Goal: Check status: Check status

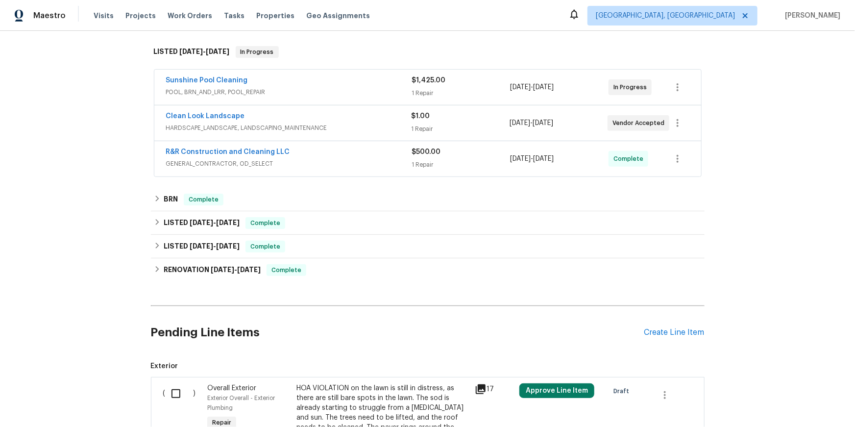
scroll to position [184, 0]
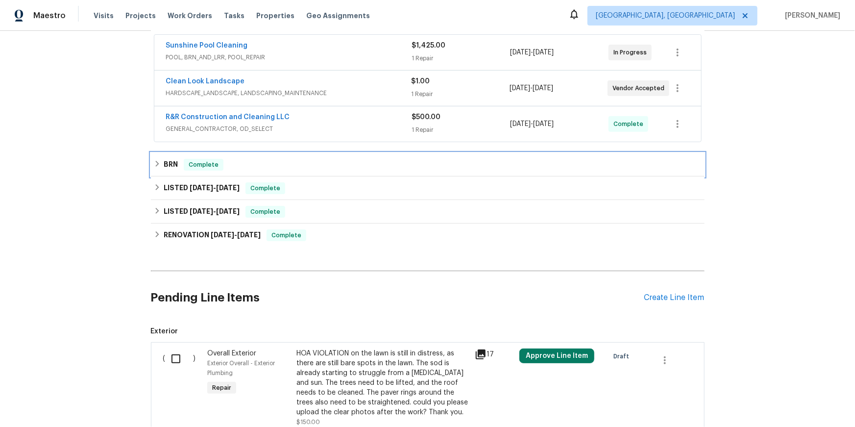
click at [154, 167] on icon at bounding box center [157, 163] width 7 height 7
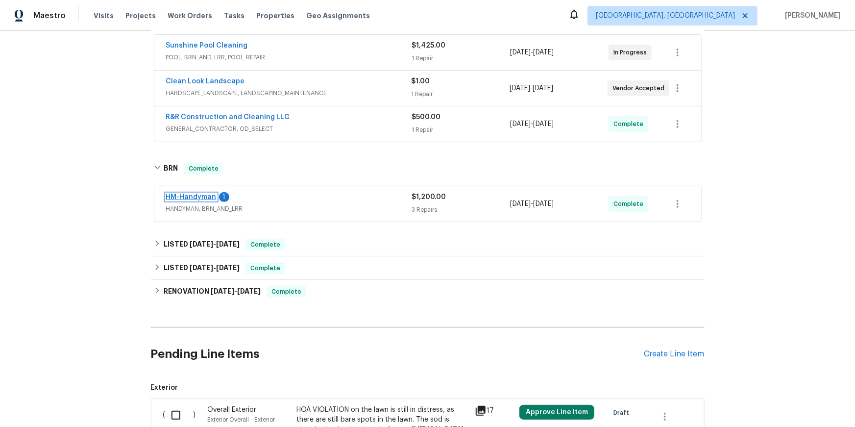
click at [191, 200] on link "HM-Handyman" at bounding box center [191, 197] width 50 height 7
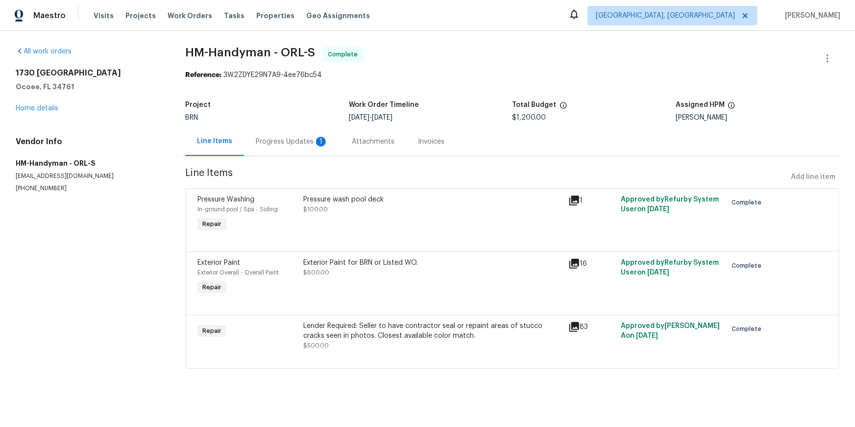
scroll to position [43, 0]
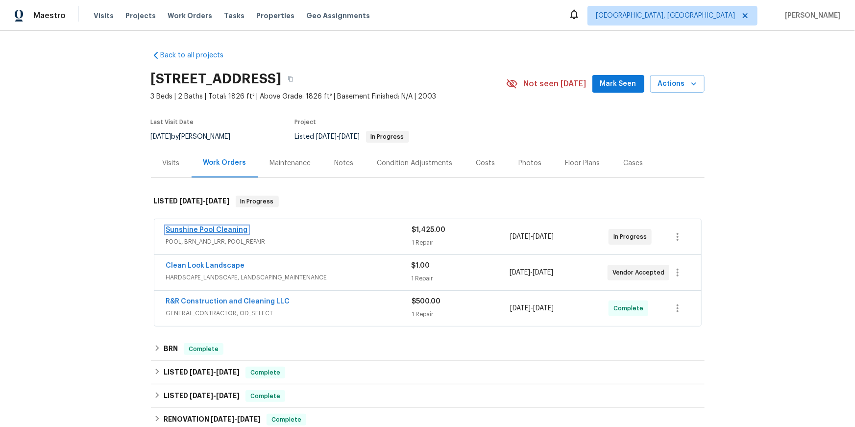
click at [245, 233] on link "Sunshine Pool Cleaning" at bounding box center [207, 229] width 82 height 7
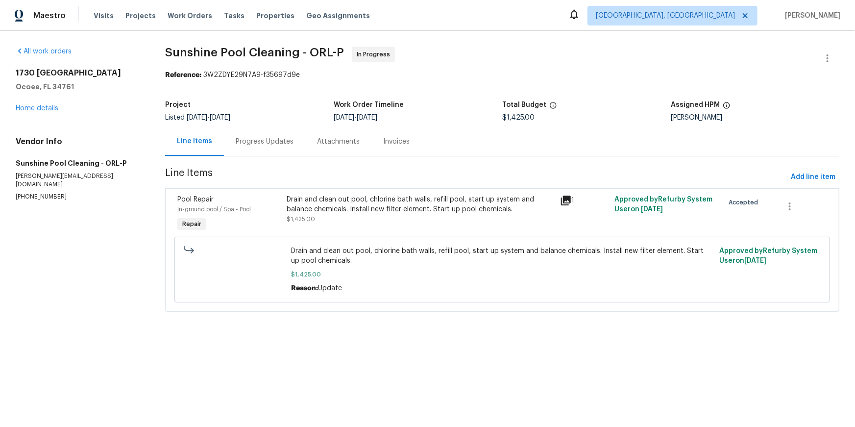
click at [252, 156] on div "Progress Updates" at bounding box center [264, 141] width 81 height 29
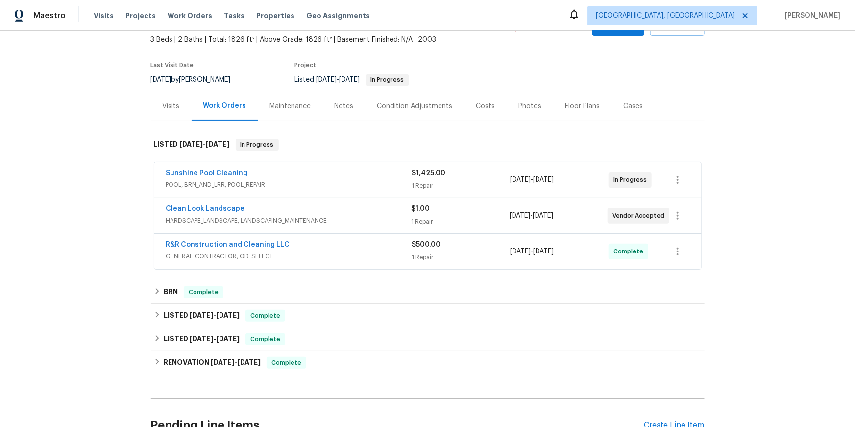
scroll to position [59, 0]
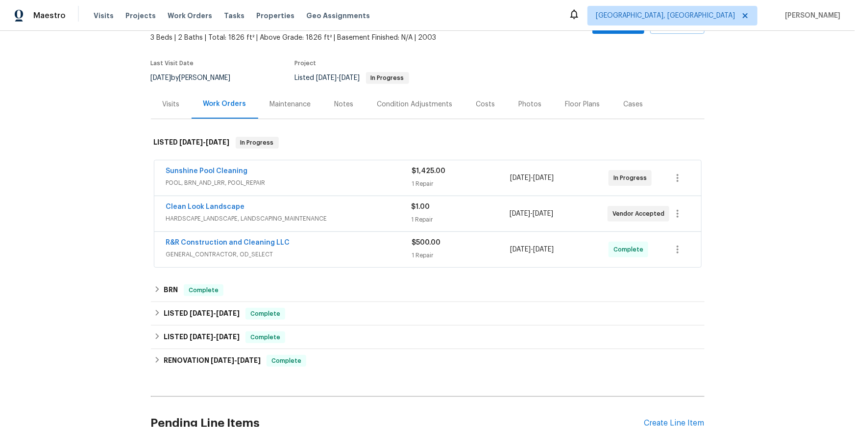
click at [214, 176] on span "Sunshine Pool Cleaning" at bounding box center [207, 171] width 82 height 10
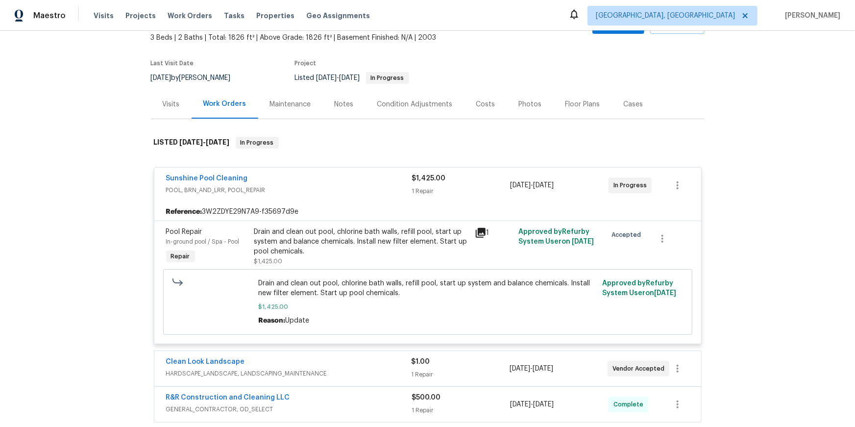
click at [225, 119] on div "Work Orders" at bounding box center [225, 104] width 67 height 29
click at [321, 119] on div "Maintenance" at bounding box center [290, 104] width 65 height 29
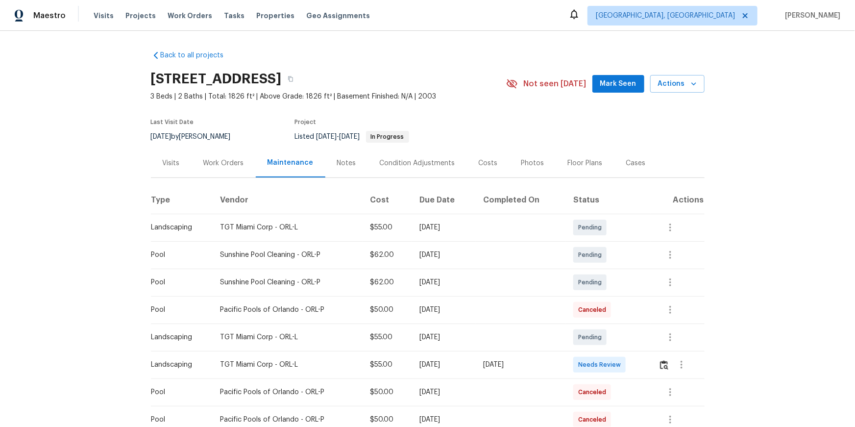
click at [244, 168] on div "Work Orders" at bounding box center [223, 163] width 41 height 10
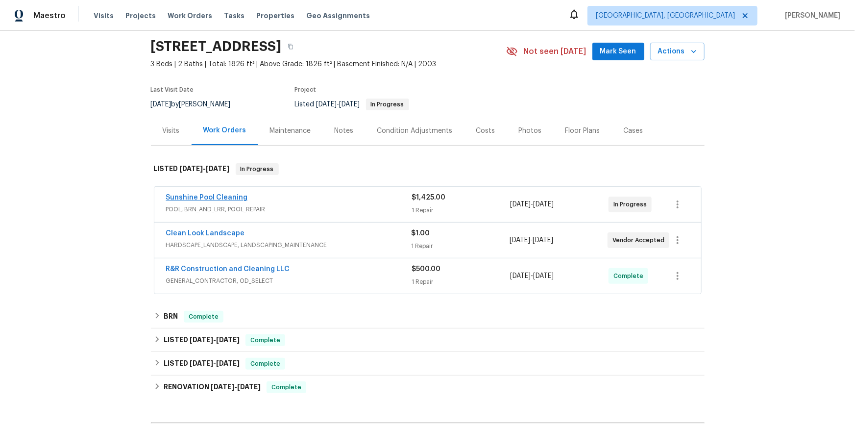
scroll to position [43, 0]
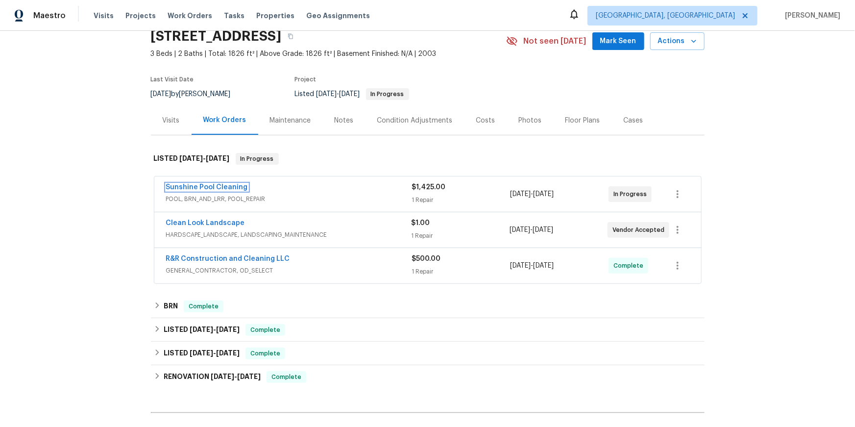
click at [234, 191] on link "Sunshine Pool Cleaning" at bounding box center [207, 187] width 82 height 7
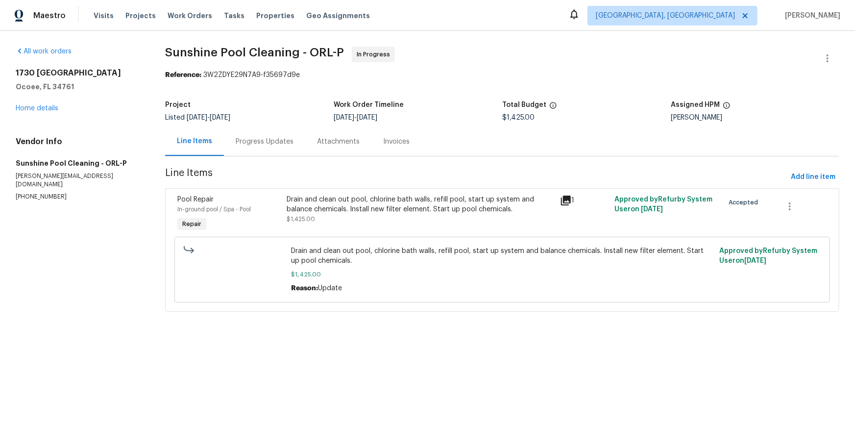
click at [285, 156] on div "Progress Updates" at bounding box center [264, 141] width 81 height 29
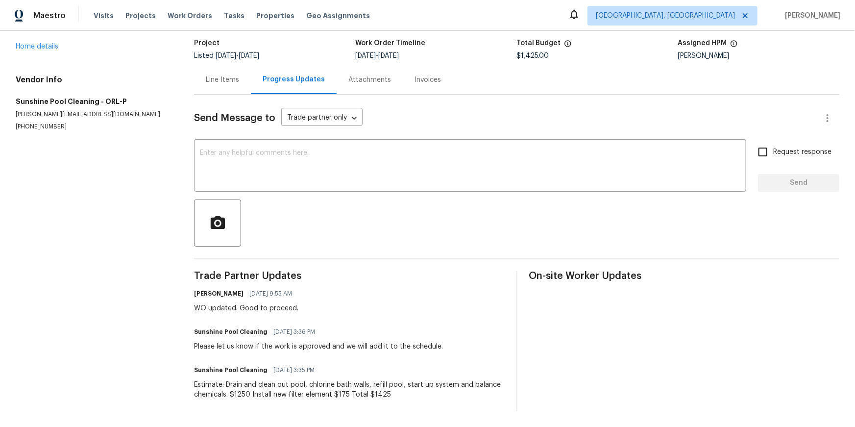
scroll to position [132, 0]
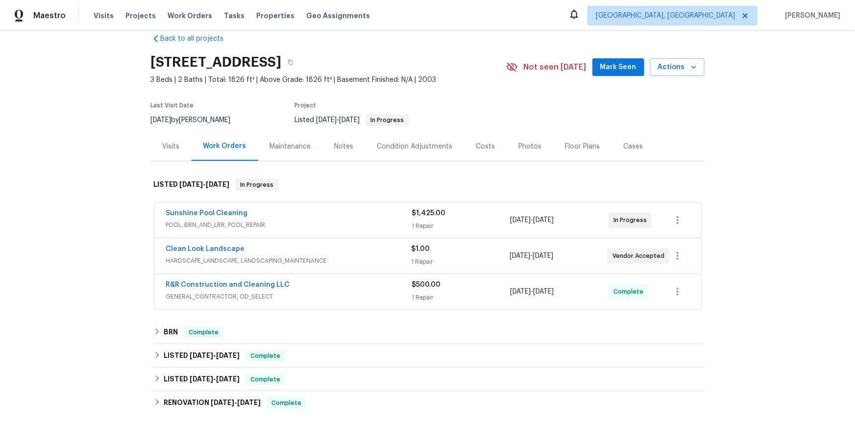
click at [223, 220] on div "Sunshine Pool Cleaning" at bounding box center [289, 214] width 246 height 12
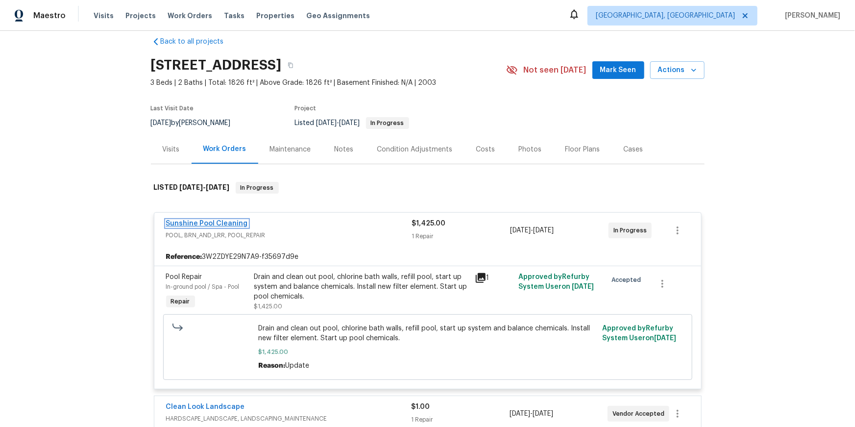
click at [241, 227] on link "Sunshine Pool Cleaning" at bounding box center [207, 223] width 82 height 7
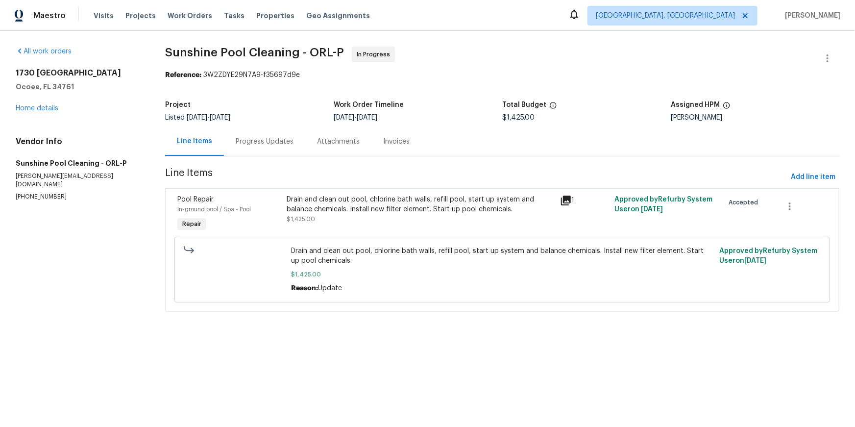
click at [271, 146] on div "Progress Updates" at bounding box center [265, 142] width 58 height 10
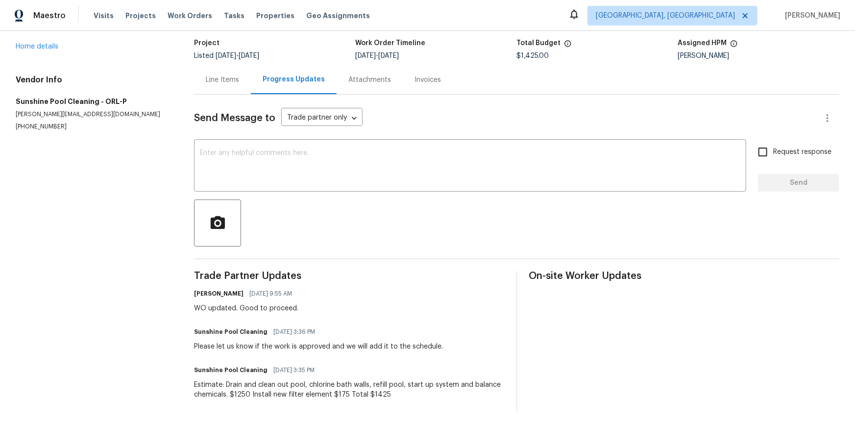
scroll to position [94, 0]
